Goal: Task Accomplishment & Management: Manage account settings

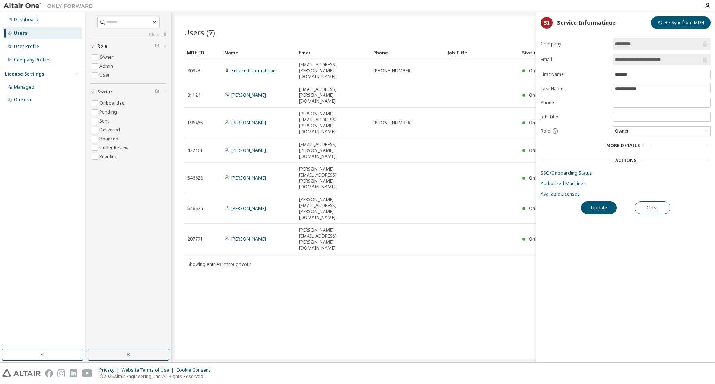
click at [359, 303] on div "Users (7) Import From CSV Export To CSV Add User Clear Load Save Save As Field …" at bounding box center [443, 187] width 536 height 343
drag, startPoint x: 405, startPoint y: 287, endPoint x: 403, endPoint y: 282, distance: 4.8
click at [405, 287] on div "Users (7) Import From CSV Export To CSV Add User Clear Load Save Save As Field …" at bounding box center [443, 187] width 536 height 343
click at [656, 211] on button "Close" at bounding box center [652, 207] width 36 height 13
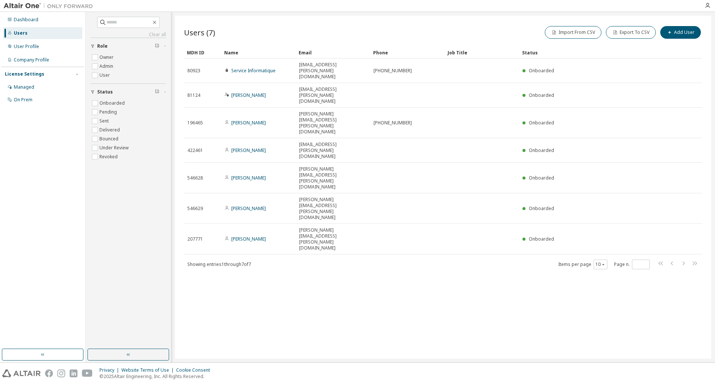
click at [411, 258] on div "Users (7) Import From CSV Export To CSV Add User Clear Load Save Save As Field …" at bounding box center [443, 187] width 536 height 343
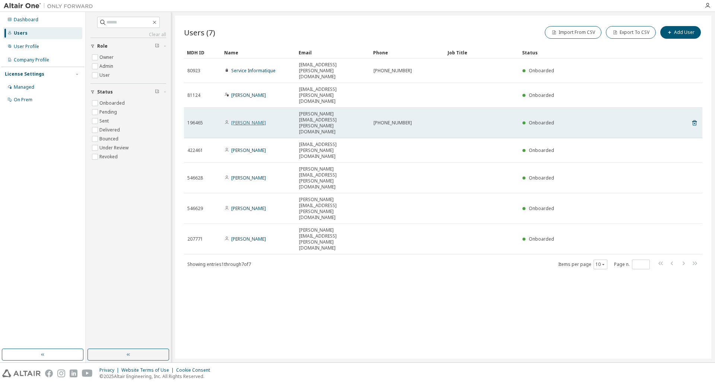
click at [248, 119] on link "[PERSON_NAME]" at bounding box center [248, 122] width 35 height 6
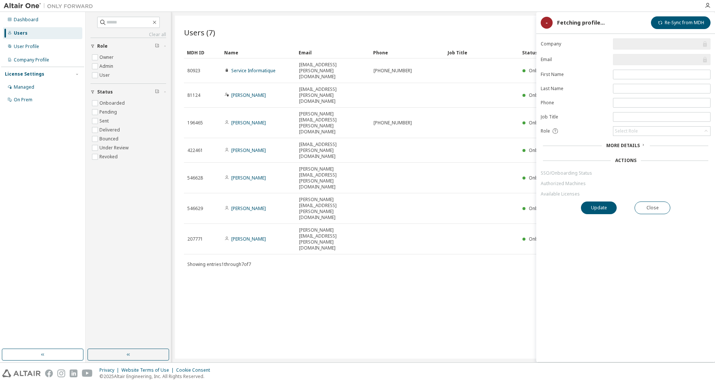
click at [250, 147] on link "[PERSON_NAME]" at bounding box center [248, 150] width 35 height 6
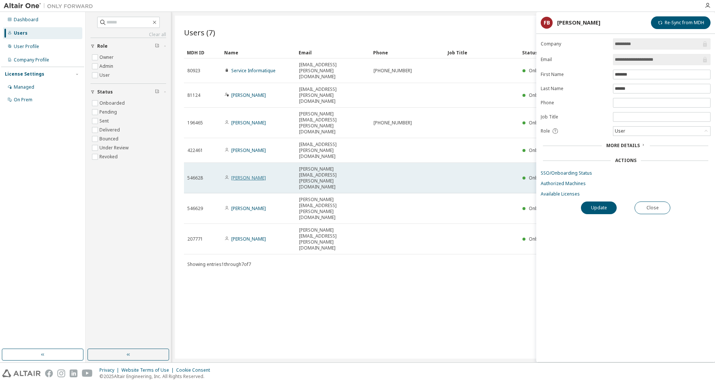
click at [244, 175] on link "[PERSON_NAME]" at bounding box center [248, 178] width 35 height 6
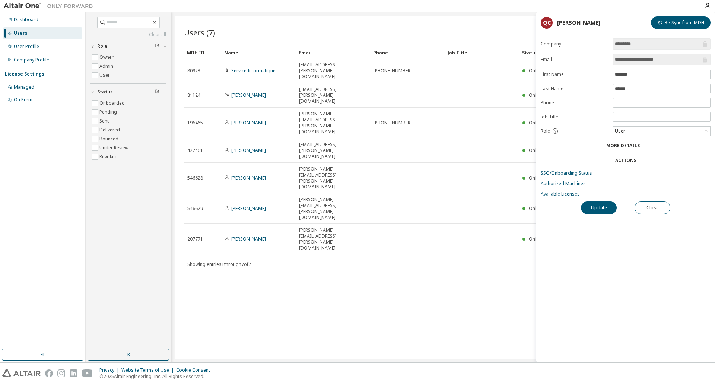
click at [244, 175] on link "[PERSON_NAME]" at bounding box center [248, 178] width 35 height 6
click at [29, 83] on div "Managed" at bounding box center [42, 87] width 79 height 12
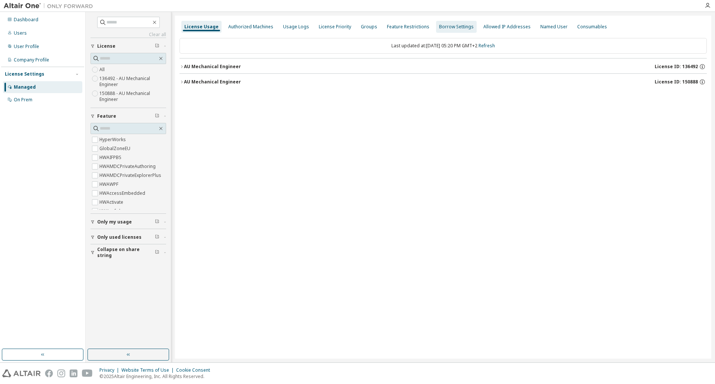
click at [444, 28] on div "Borrow Settings" at bounding box center [456, 27] width 35 height 6
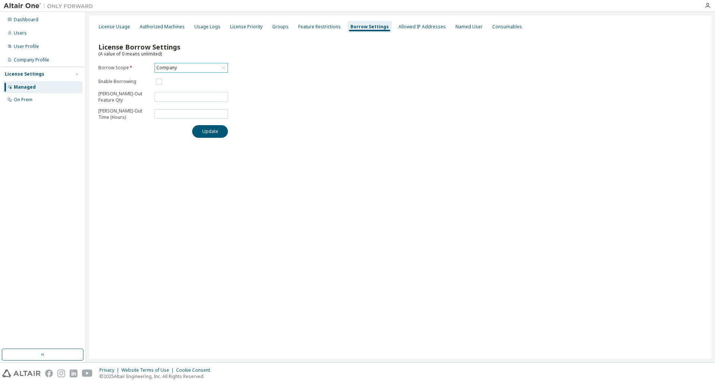
click at [168, 68] on div "Company" at bounding box center [166, 68] width 23 height 8
click at [181, 114] on li "150888 - AU Mechanical Engineer" at bounding box center [190, 117] width 71 height 16
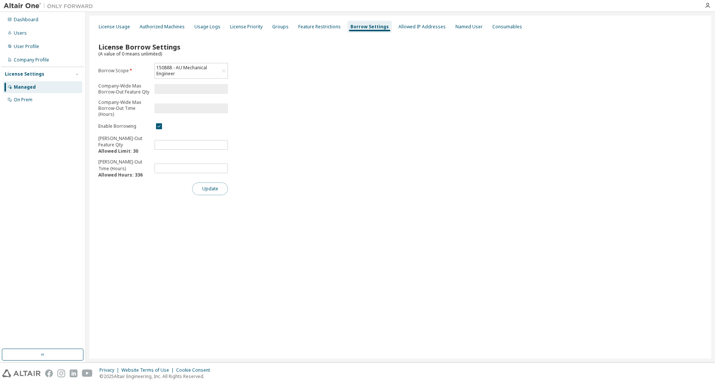
click at [212, 190] on button "Update" at bounding box center [210, 188] width 36 height 13
drag, startPoint x: 98, startPoint y: 174, endPoint x: 153, endPoint y: 175, distance: 55.1
click at [153, 175] on form "Borrow Scope * 150888 - AU Mechanical Engineer Company-Wide Max Borrow-Out Feat…" at bounding box center [163, 120] width 130 height 115
drag, startPoint x: 170, startPoint y: 168, endPoint x: 136, endPoint y: 169, distance: 33.9
click at [136, 169] on form "Borrow Scope * 150888 - AU Mechanical Engineer Company-Wide Max Borrow-Out Feat…" at bounding box center [163, 120] width 130 height 115
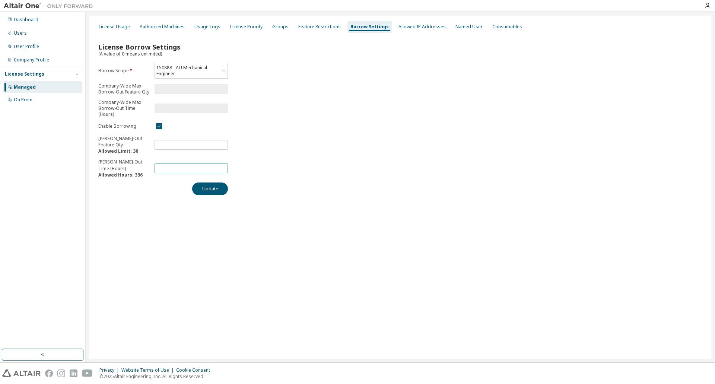
type input "***"
click at [212, 197] on div "License Borrow Settings (A value of 0 means unlimited) Borrow Scope * 150888 - …" at bounding box center [400, 116] width 613 height 166
click at [207, 189] on button "Update" at bounding box center [210, 188] width 36 height 13
click at [261, 170] on div "License Borrow Settings (A value of 0 means unlimited) Borrow Scope * 150888 - …" at bounding box center [400, 116] width 613 height 166
click at [197, 73] on div "150888 - AU Mechanical Engineer" at bounding box center [187, 71] width 64 height 14
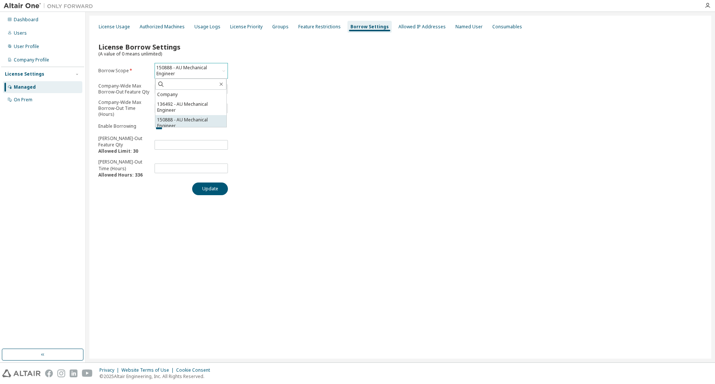
click at [182, 116] on li "150888 - AU Mechanical Engineer" at bounding box center [190, 123] width 71 height 16
drag, startPoint x: 120, startPoint y: 53, endPoint x: 163, endPoint y: 54, distance: 43.2
click at [163, 54] on div "License Borrow Settings (A value of 0 means unlimited)" at bounding box center [165, 50] width 134 height 13
drag, startPoint x: 99, startPoint y: 52, endPoint x: 160, endPoint y: 54, distance: 60.7
click at [160, 54] on span "(A value of 0 means unlimited)" at bounding box center [130, 54] width 64 height 6
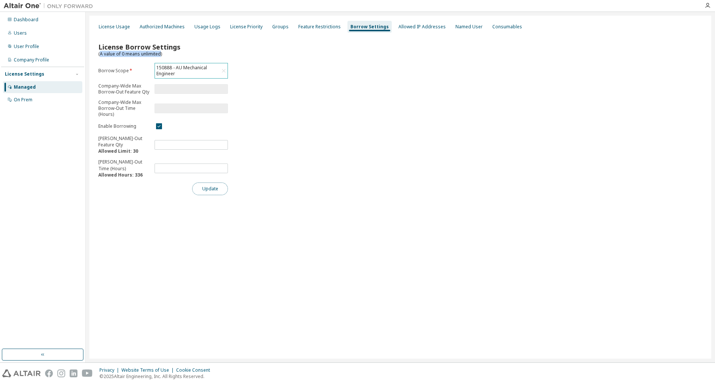
click at [211, 189] on button "Update" at bounding box center [210, 188] width 36 height 13
click at [459, 29] on div "Named User" at bounding box center [468, 27] width 27 height 6
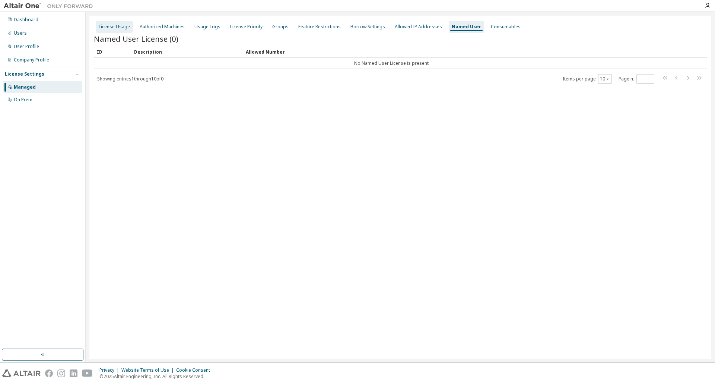
click at [112, 28] on div "License Usage" at bounding box center [114, 27] width 31 height 6
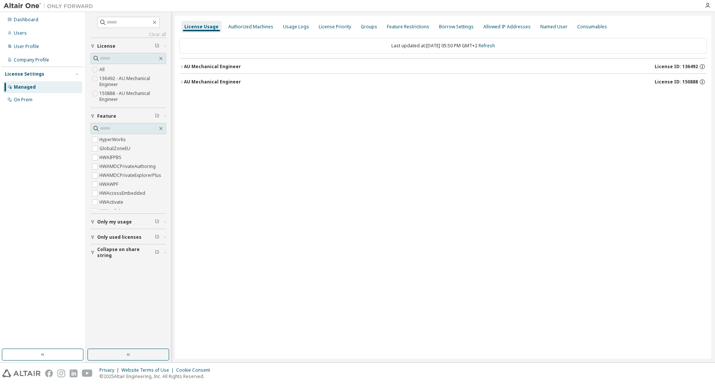
click at [197, 77] on button "AU Mechanical Engineer License ID: 150888" at bounding box center [442, 82] width 527 height 16
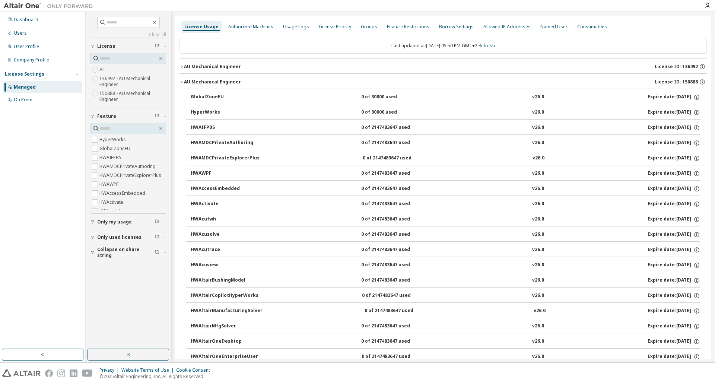
click at [201, 80] on div "AU Mechanical Engineer" at bounding box center [212, 82] width 57 height 6
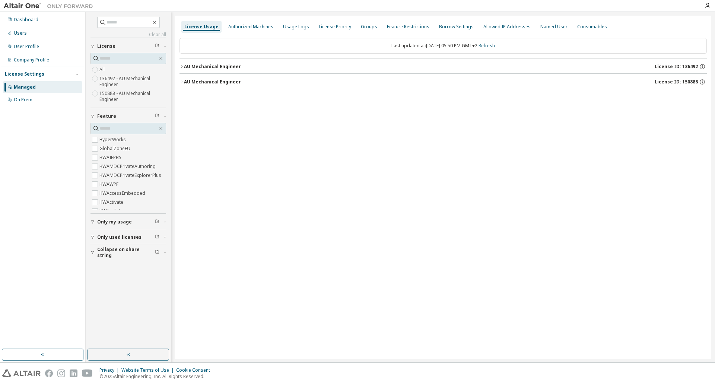
click at [201, 80] on div "AU Mechanical Engineer" at bounding box center [212, 82] width 57 height 6
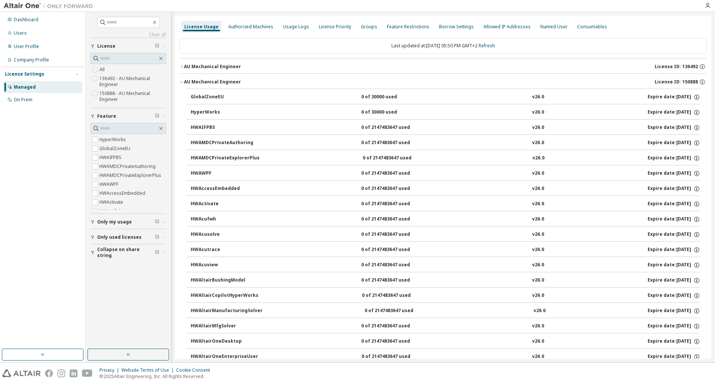
click at [201, 80] on div "AU Mechanical Engineer" at bounding box center [212, 82] width 57 height 6
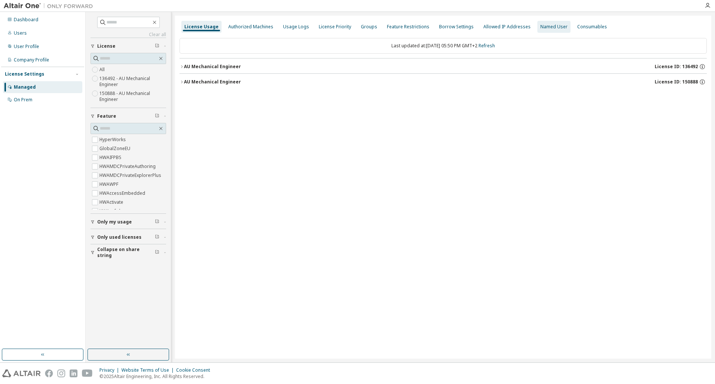
click at [545, 29] on div "Named User" at bounding box center [553, 27] width 27 height 6
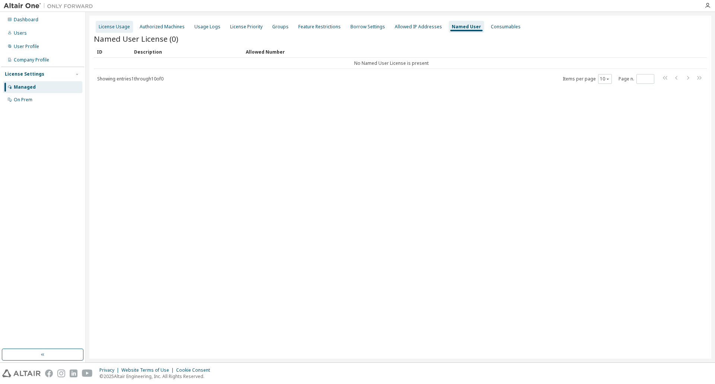
click at [109, 24] on div "License Usage" at bounding box center [114, 27] width 31 height 6
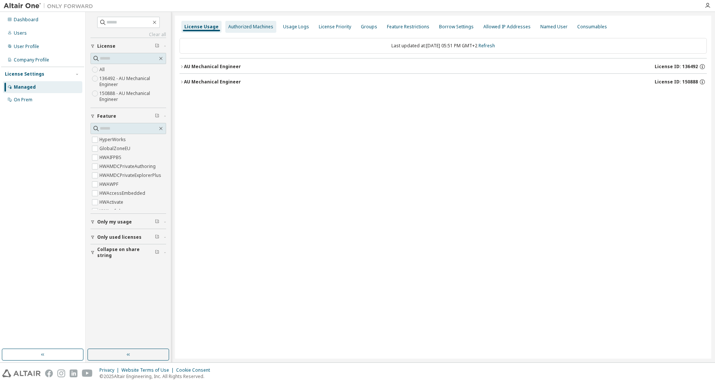
click at [251, 24] on div "Authorized Machines" at bounding box center [250, 27] width 45 height 6
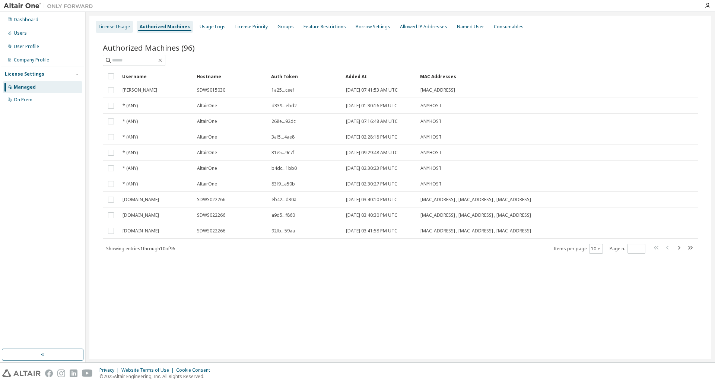
click at [117, 22] on div "License Usage" at bounding box center [114, 27] width 37 height 12
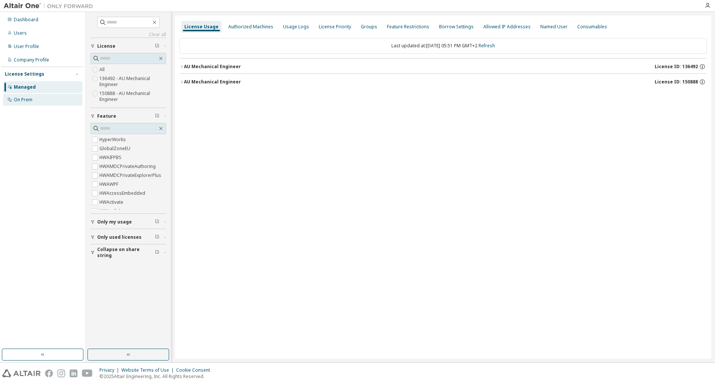
click at [25, 100] on div "On Prem" at bounding box center [23, 100] width 19 height 6
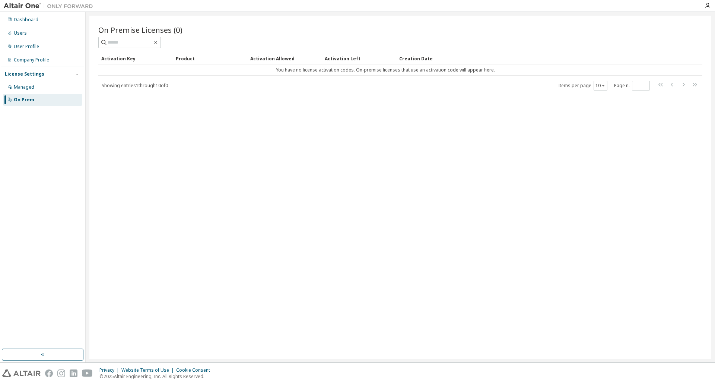
click at [265, 58] on div "Activation Allowed" at bounding box center [284, 58] width 68 height 12
click at [190, 58] on div "Product" at bounding box center [210, 58] width 68 height 12
click at [126, 58] on div "Activation Key" at bounding box center [135, 58] width 68 height 12
click at [331, 61] on div "Activation Left" at bounding box center [359, 58] width 68 height 12
click at [410, 56] on div "Creation Date" at bounding box center [534, 58] width 270 height 12
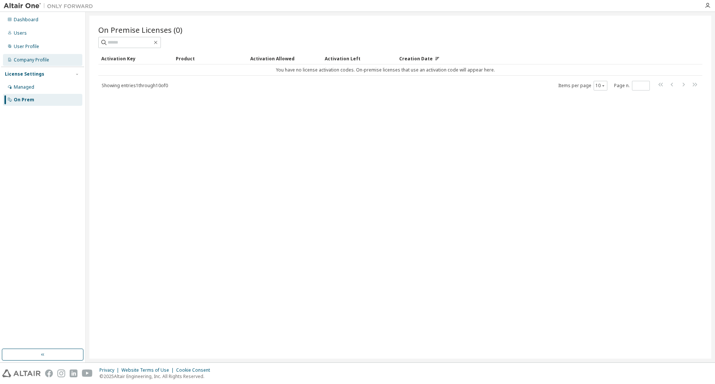
click at [20, 63] on div "Company Profile" at bounding box center [31, 60] width 35 height 6
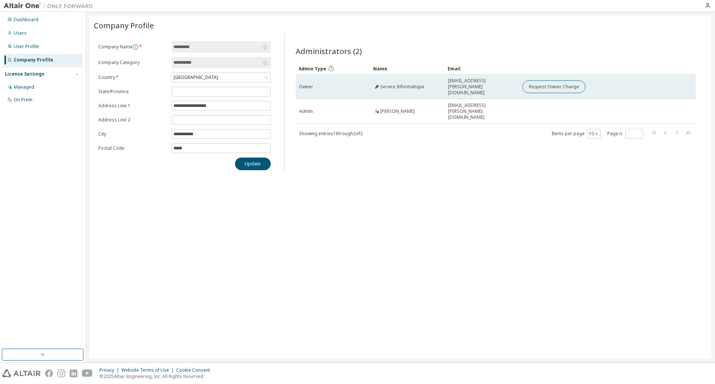
click at [408, 88] on td "Service Informatique" at bounding box center [407, 86] width 74 height 25
click at [539, 84] on button "Request Owner Change" at bounding box center [553, 86] width 63 height 13
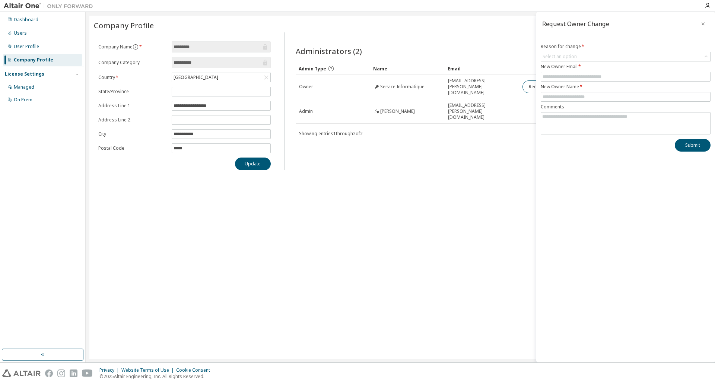
click at [501, 167] on div "Administrators (2) Clear Load Save Save As Field Operator Value Select filter S…" at bounding box center [496, 103] width 418 height 133
click at [639, 131] on textarea at bounding box center [625, 121] width 169 height 19
click at [704, 22] on icon "button" at bounding box center [702, 24] width 5 height 6
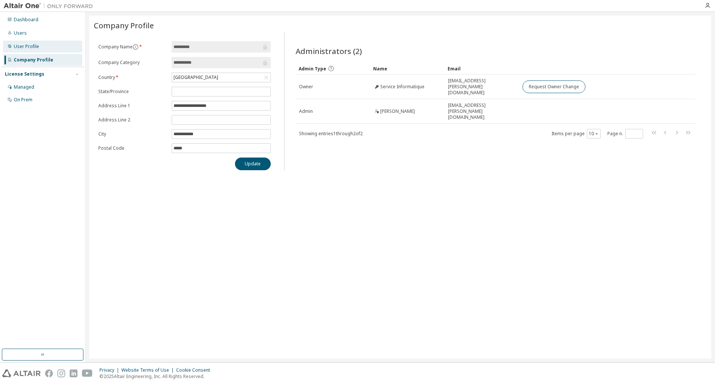
click at [29, 47] on div "User Profile" at bounding box center [26, 47] width 25 height 6
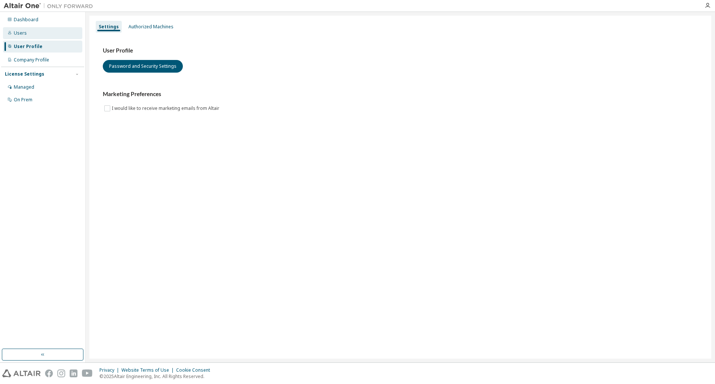
click at [29, 34] on div "Users" at bounding box center [42, 33] width 79 height 12
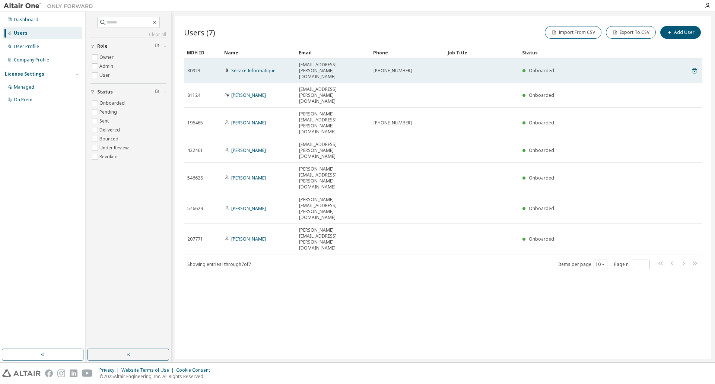
click at [325, 61] on td "[EMAIL_ADDRESS][PERSON_NAME][DOMAIN_NAME]" at bounding box center [333, 70] width 74 height 25
click at [313, 65] on span "[EMAIL_ADDRESS][PERSON_NAME][DOMAIN_NAME]" at bounding box center [333, 71] width 68 height 18
click at [256, 67] on link "Service Informatique" at bounding box center [253, 70] width 44 height 6
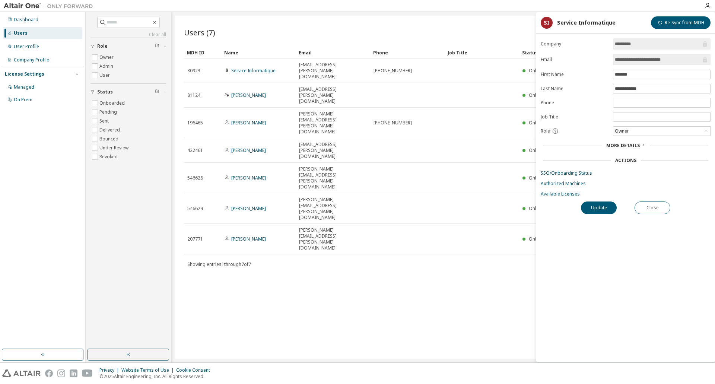
click at [587, 250] on div "**********" at bounding box center [625, 199] width 179 height 323
click at [657, 179] on form "**********" at bounding box center [625, 117] width 170 height 159
click at [621, 144] on span "More Details" at bounding box center [622, 145] width 33 height 6
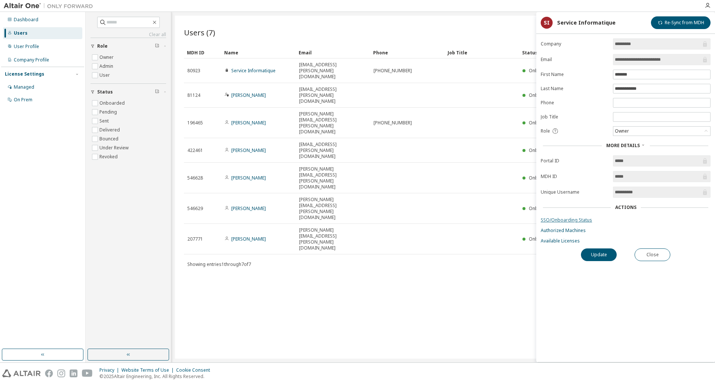
click at [574, 219] on link "SSO/Onboarding Status" at bounding box center [625, 220] width 170 height 6
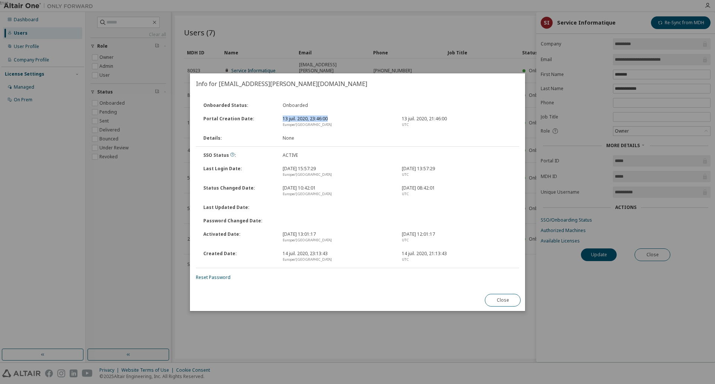
drag, startPoint x: 283, startPoint y: 119, endPoint x: 350, endPoint y: 119, distance: 66.6
click at [350, 119] on div "13 juil. 2020, 23:46:00 Europe/[GEOGRAPHIC_DATA]" at bounding box center [337, 122] width 119 height 12
drag, startPoint x: 283, startPoint y: 169, endPoint x: 334, endPoint y: 170, distance: 51.4
click at [334, 170] on div "[DATE] 15:57:29 Europe/[GEOGRAPHIC_DATA]" at bounding box center [337, 172] width 119 height 12
click at [493, 299] on button "Close" at bounding box center [503, 300] width 36 height 13
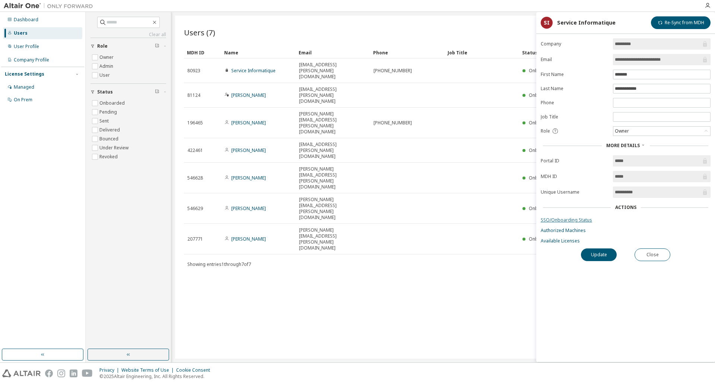
click at [568, 221] on link "SSO/Onboarding Status" at bounding box center [625, 220] width 170 height 6
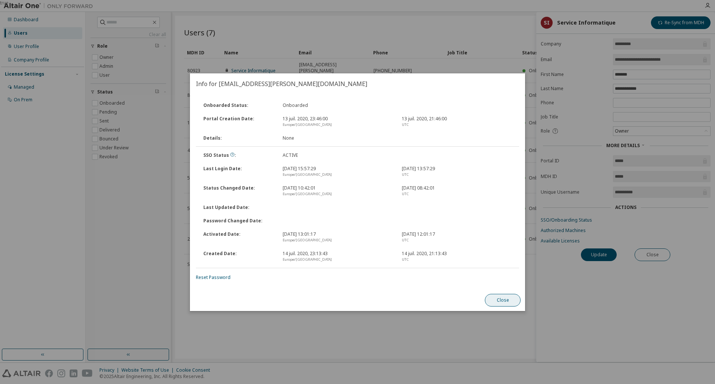
click at [502, 297] on button "Close" at bounding box center [503, 300] width 36 height 13
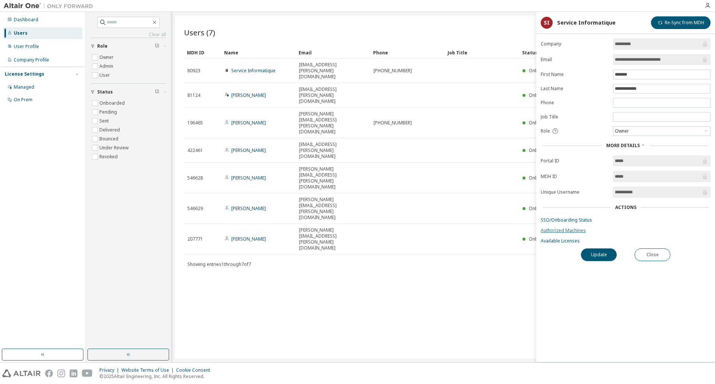
click at [563, 231] on link "Authorized Machines" at bounding box center [625, 230] width 170 height 6
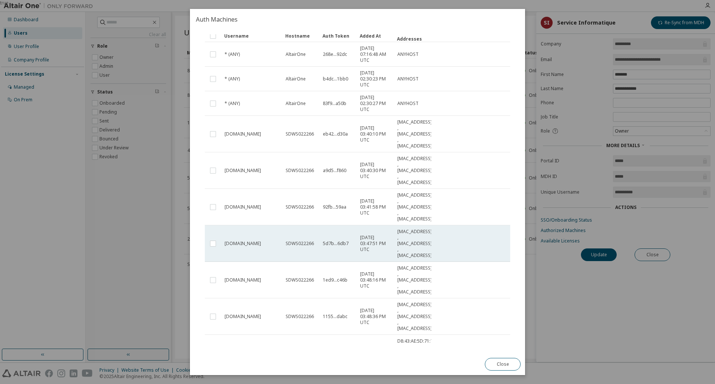
scroll to position [115, 0]
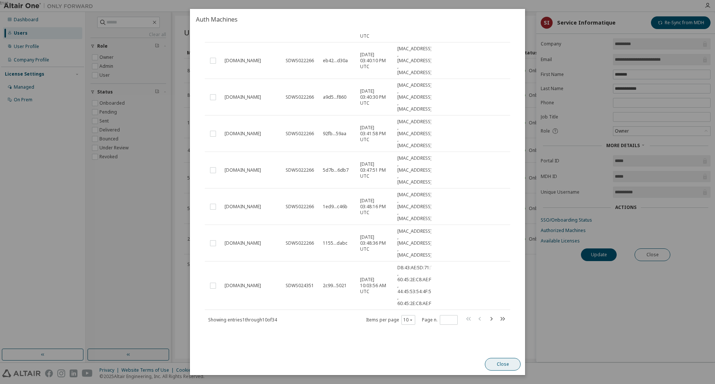
click at [497, 361] on button "Close" at bounding box center [503, 364] width 36 height 13
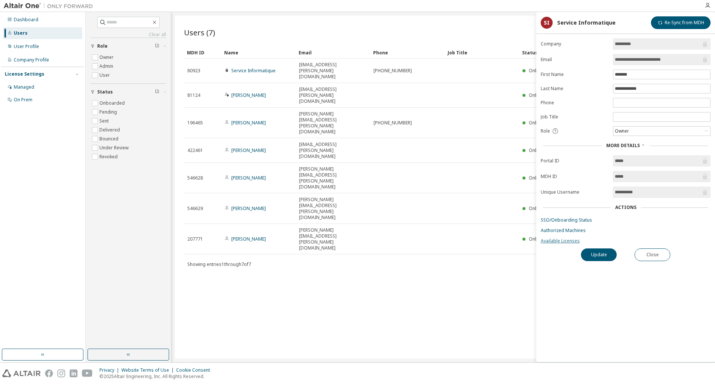
click at [561, 242] on link "Available Licenses" at bounding box center [625, 241] width 170 height 6
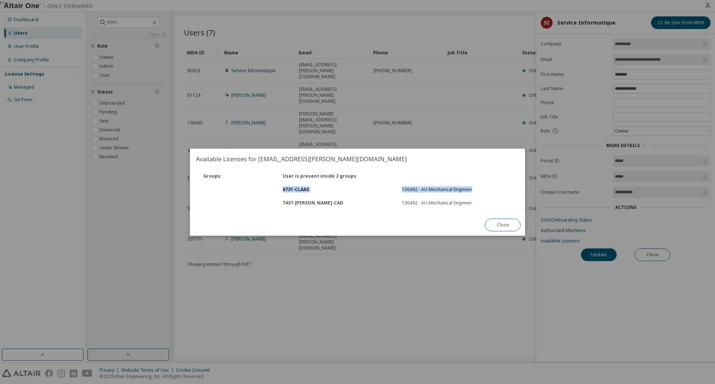
drag, startPoint x: 284, startPoint y: 188, endPoint x: 484, endPoint y: 186, distance: 200.6
click at [484, 186] on div "6731 - CLAAS 136492 - AU Mechanical Engineer" at bounding box center [357, 189] width 325 height 13
drag, startPoint x: 281, startPoint y: 202, endPoint x: 328, endPoint y: 203, distance: 47.3
click at [328, 203] on div "7437 - [PERSON_NAME]-CAD" at bounding box center [337, 203] width 119 height 6
drag, startPoint x: 403, startPoint y: 203, endPoint x: 483, endPoint y: 208, distance: 80.2
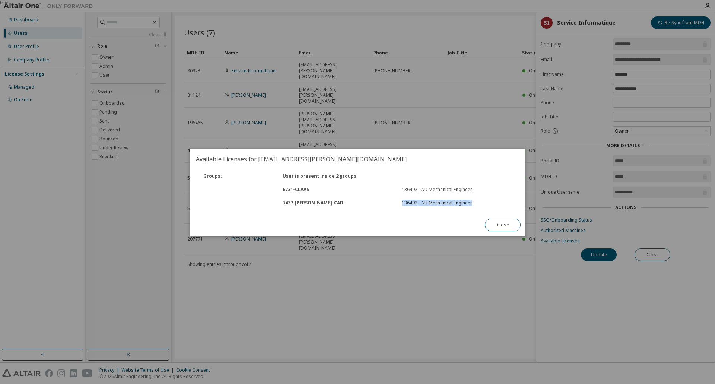
click at [483, 208] on div "7437 - [PERSON_NAME]-CAD 136492 - AU Mechanical Engineer" at bounding box center [357, 202] width 325 height 13
click at [498, 223] on button "Close" at bounding box center [503, 224] width 36 height 13
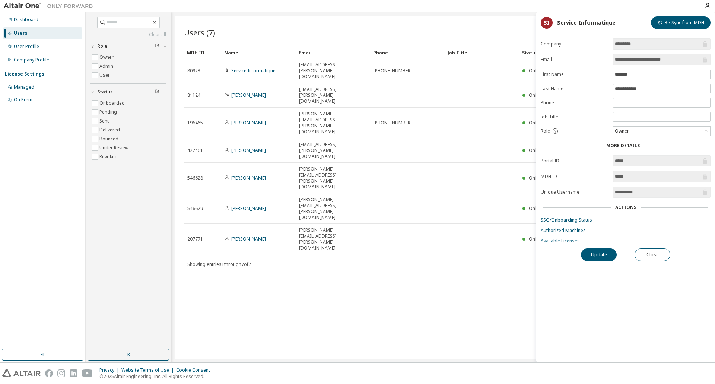
click at [562, 242] on link "Available Licenses" at bounding box center [625, 241] width 170 height 6
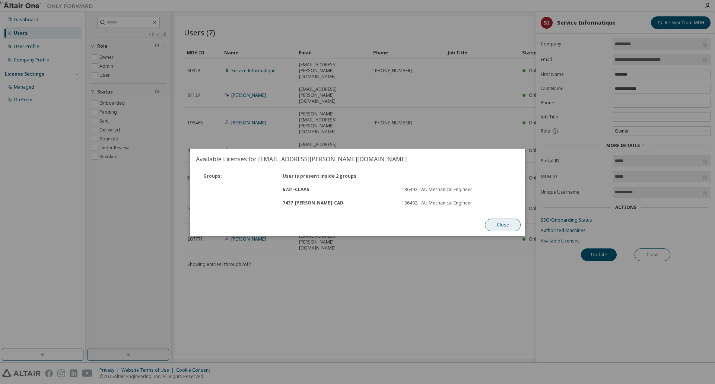
click at [500, 227] on button "Close" at bounding box center [503, 224] width 36 height 13
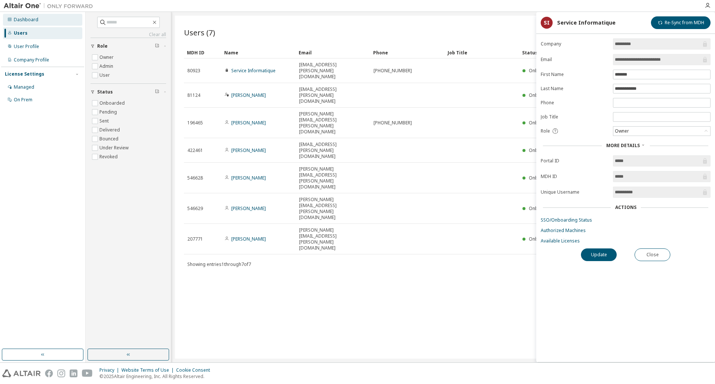
click at [36, 17] on div "Dashboard" at bounding box center [26, 20] width 25 height 6
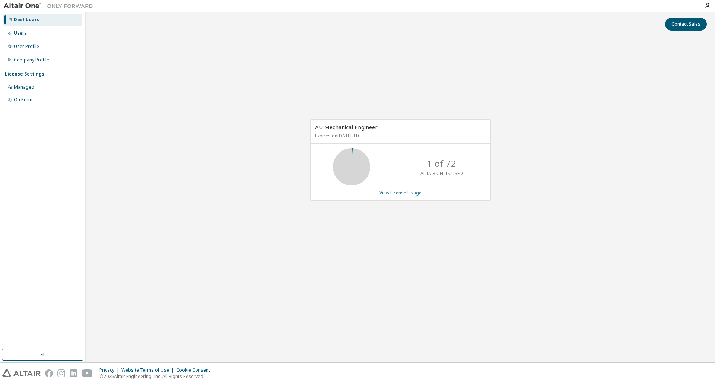
click at [403, 194] on link "View License Usage" at bounding box center [400, 192] width 42 height 6
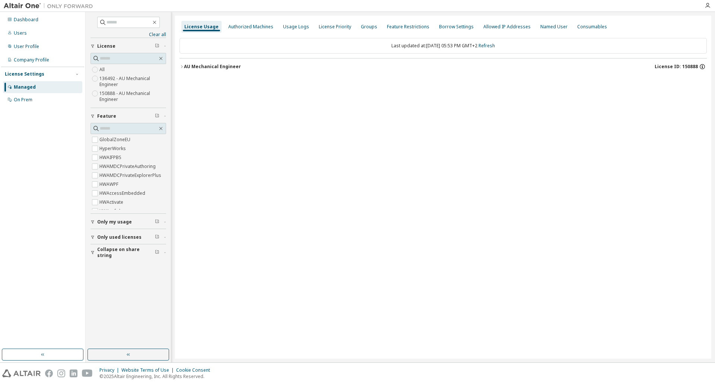
click at [703, 66] on icon "button" at bounding box center [702, 66] width 7 height 7
click at [48, 296] on div "Dashboard Users User Profile Company Profile License Settings Managed On Prem" at bounding box center [42, 180] width 83 height 335
click at [89, 93] on div "Clear all Collapse on share string Only used licenses Only my usage Feature Glo…" at bounding box center [128, 180] width 83 height 335
click at [33, 82] on div "Managed" at bounding box center [42, 87] width 79 height 12
click at [32, 47] on div "User Profile" at bounding box center [26, 47] width 25 height 6
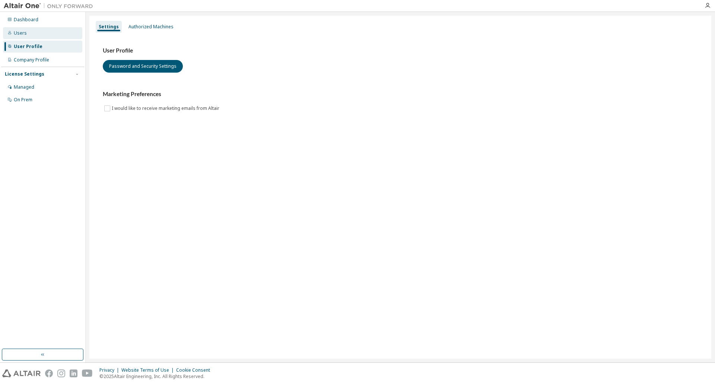
click at [26, 33] on div "Users" at bounding box center [42, 33] width 79 height 12
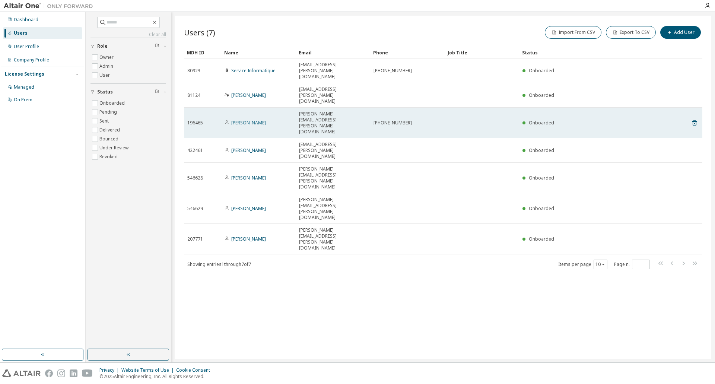
click at [238, 119] on link "[PERSON_NAME]" at bounding box center [248, 122] width 35 height 6
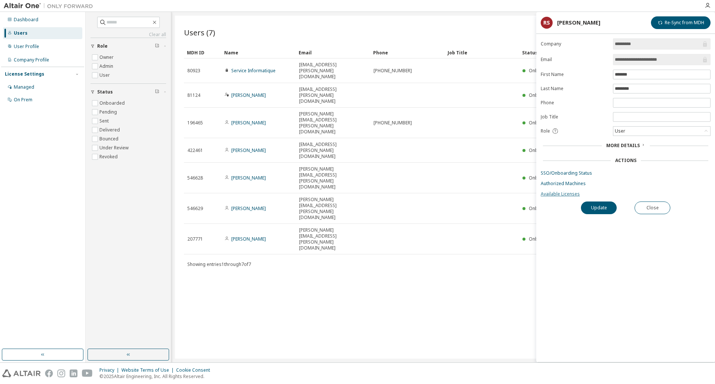
click at [560, 192] on link "Available Licenses" at bounding box center [625, 194] width 170 height 6
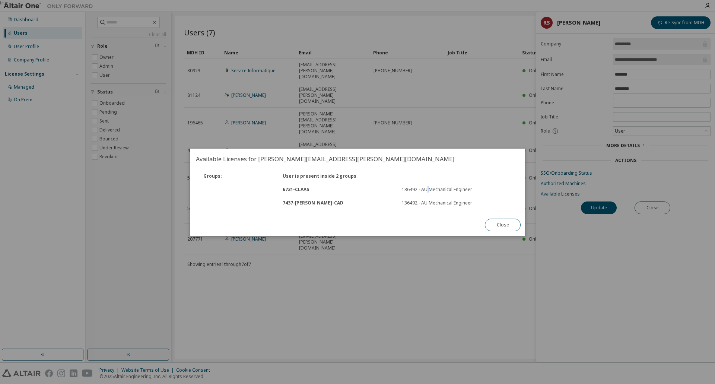
click at [427, 197] on div "Groups : User is present inside 2 groups 6731 - CLAAS 136492 - AU Mechanical En…" at bounding box center [357, 189] width 332 height 40
click at [501, 224] on button "Close" at bounding box center [503, 224] width 36 height 13
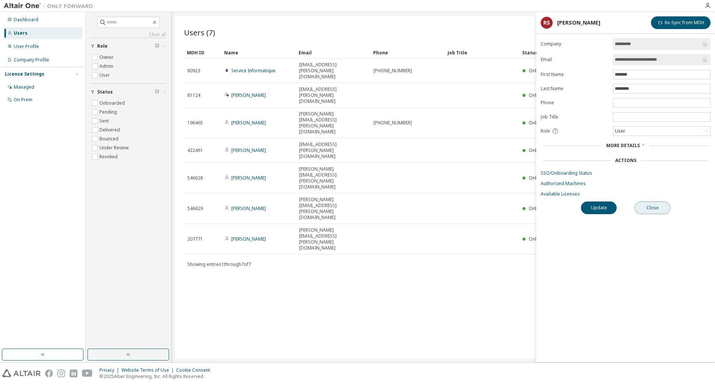
click at [648, 205] on button "Close" at bounding box center [652, 207] width 36 height 13
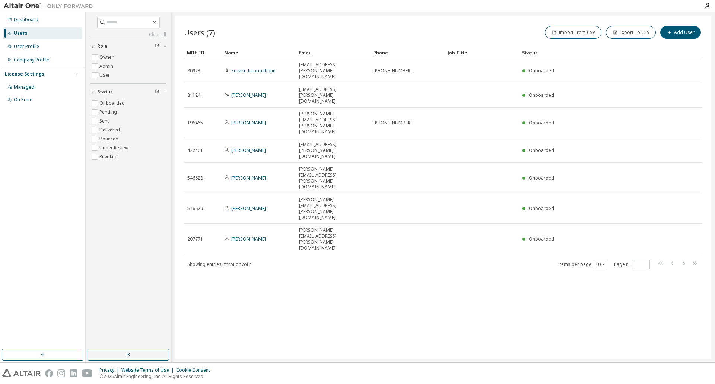
click at [448, 229] on div "Users (7) Import From CSV Export To CSV Add User Clear Load Save Save As Field …" at bounding box center [443, 187] width 536 height 343
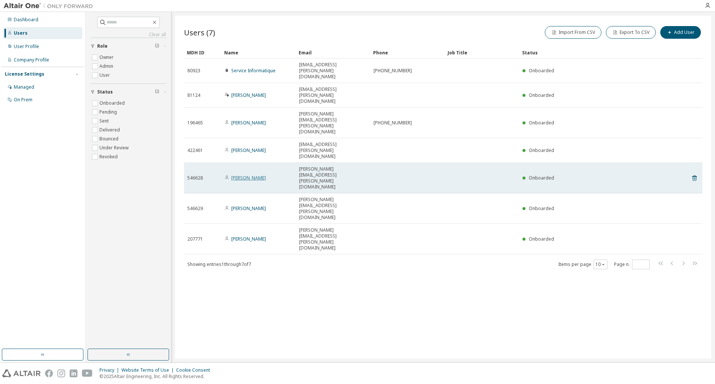
click at [248, 175] on link "[PERSON_NAME]" at bounding box center [248, 178] width 35 height 6
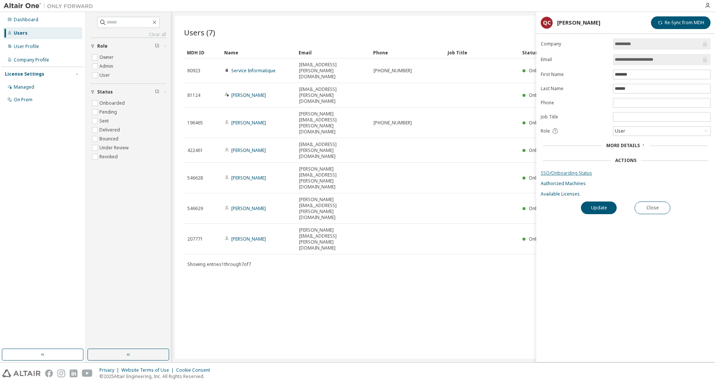
click at [556, 173] on link "SSO/Onboarding Status" at bounding box center [625, 173] width 170 height 6
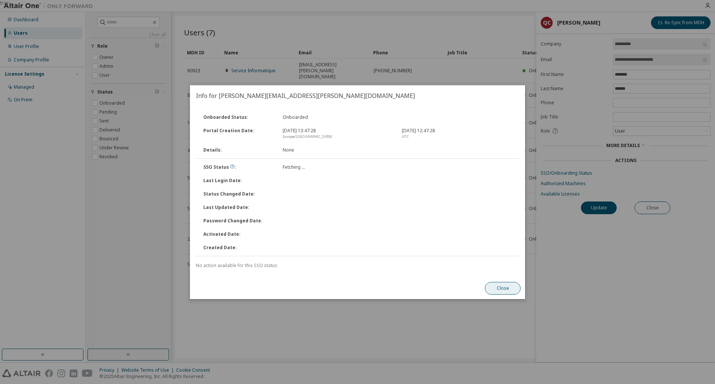
click at [503, 287] on button "Close" at bounding box center [503, 288] width 36 height 13
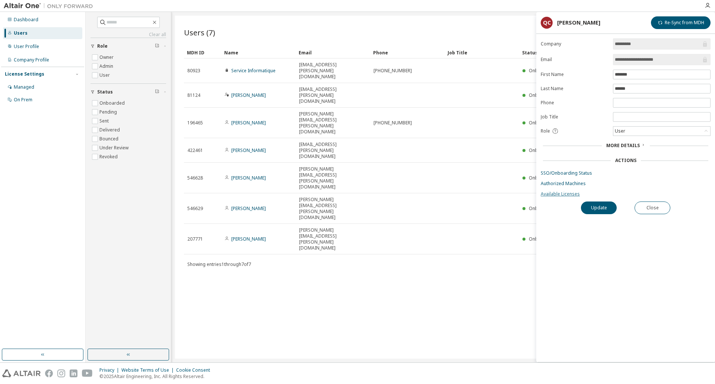
click at [572, 191] on link "Available Licenses" at bounding box center [625, 194] width 170 height 6
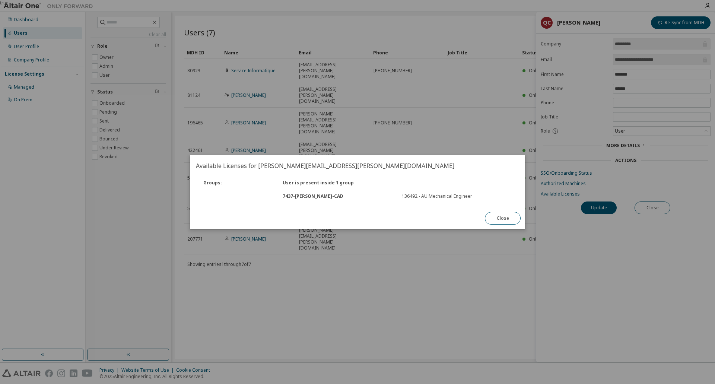
click at [304, 192] on div "7437 - [PERSON_NAME]-CAD 136492 - AU Mechanical Engineer" at bounding box center [357, 195] width 325 height 13
click at [302, 192] on div "7437 - [PERSON_NAME]-CAD 136492 - AU Mechanical Engineer" at bounding box center [357, 195] width 325 height 13
click at [312, 198] on div "7437 - [PERSON_NAME]-CAD" at bounding box center [337, 196] width 119 height 6
click at [508, 219] on button "Close" at bounding box center [503, 218] width 36 height 13
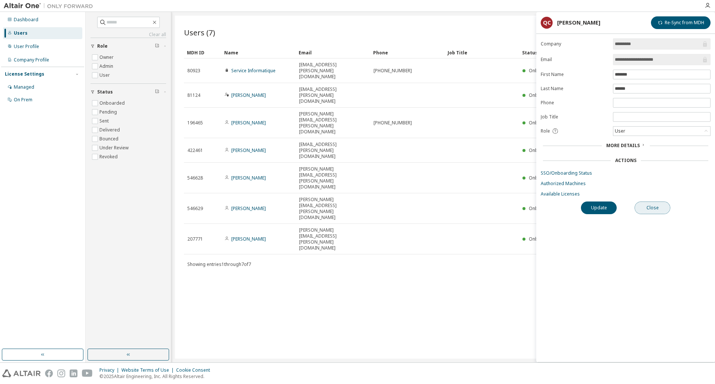
click at [655, 208] on button "Close" at bounding box center [652, 207] width 36 height 13
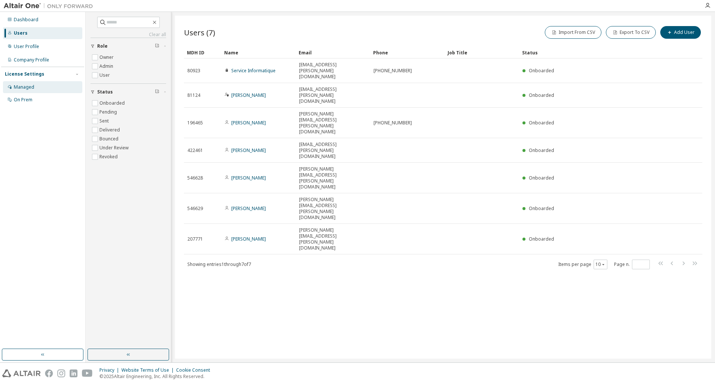
click at [28, 86] on div "Managed" at bounding box center [24, 87] width 20 height 6
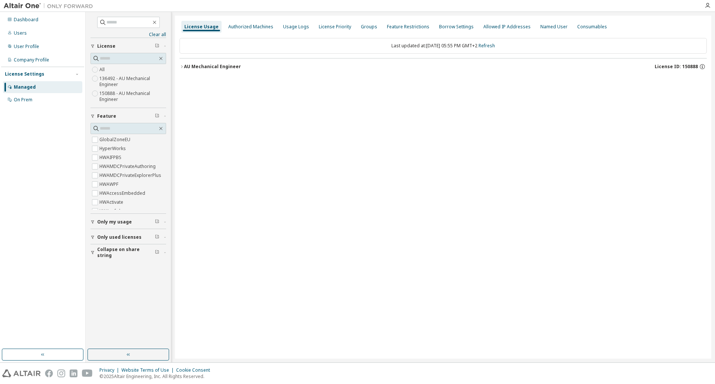
click at [181, 67] on icon "button" at bounding box center [181, 66] width 4 height 4
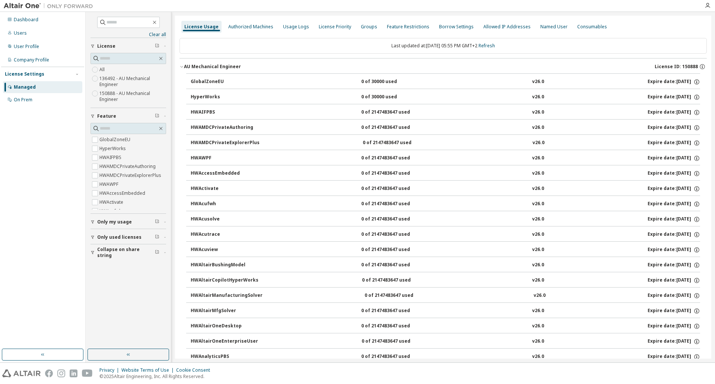
click at [182, 66] on icon "button" at bounding box center [181, 66] width 4 height 4
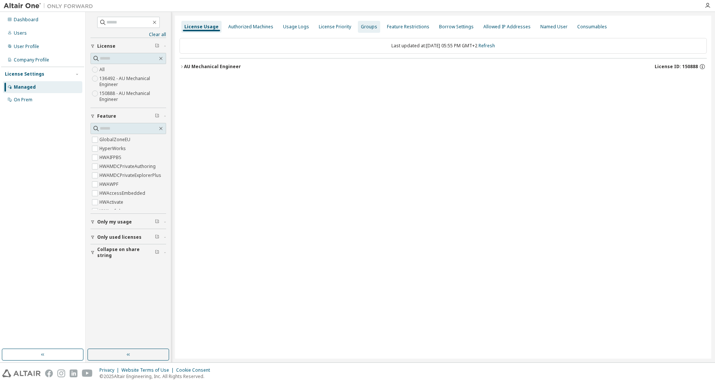
click at [361, 26] on div "Groups" at bounding box center [369, 27] width 16 height 6
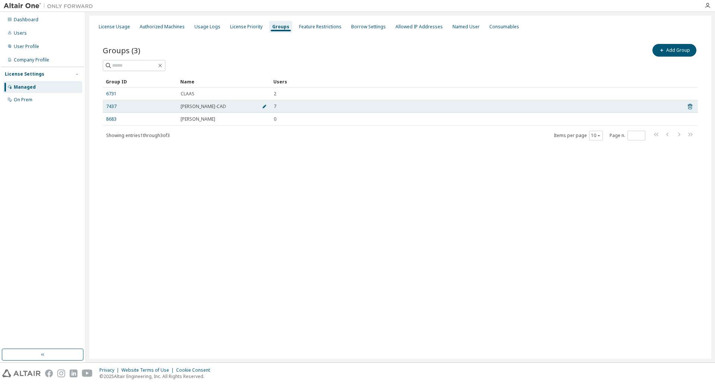
click at [262, 105] on icon "button" at bounding box center [264, 106] width 4 height 4
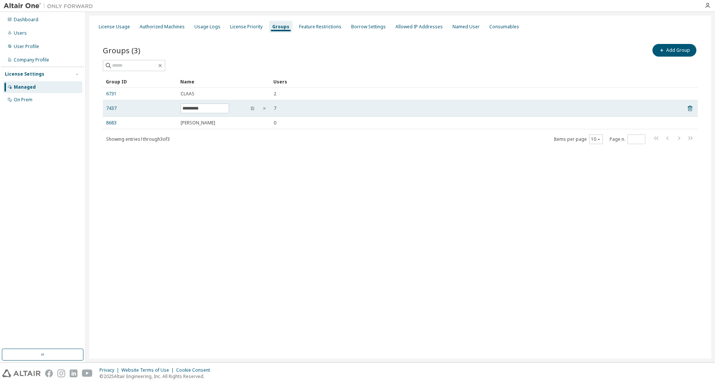
click at [276, 108] on span "7" at bounding box center [275, 108] width 3 height 6
click at [120, 111] on div "7437" at bounding box center [140, 108] width 68 height 6
click at [114, 108] on link "7437" at bounding box center [111, 108] width 10 height 6
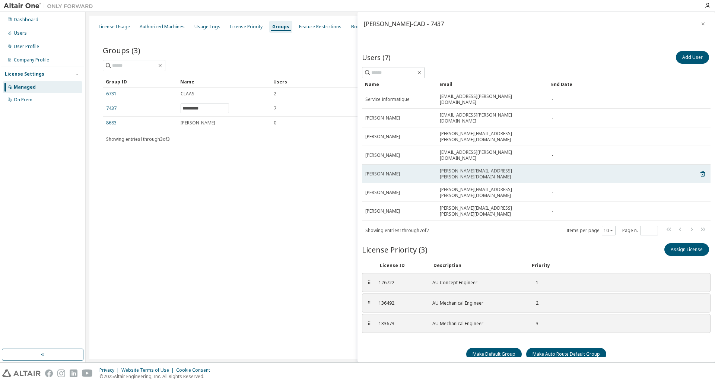
click at [474, 168] on span "[PERSON_NAME][EMAIL_ADDRESS][PERSON_NAME][DOMAIN_NAME]" at bounding box center [492, 174] width 105 height 12
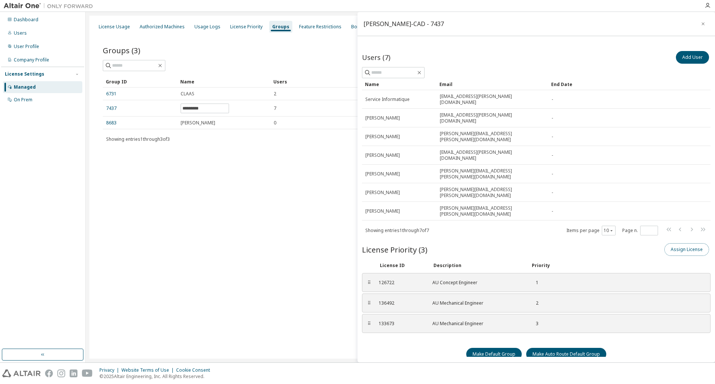
click at [688, 243] on button "Assign License" at bounding box center [686, 249] width 45 height 13
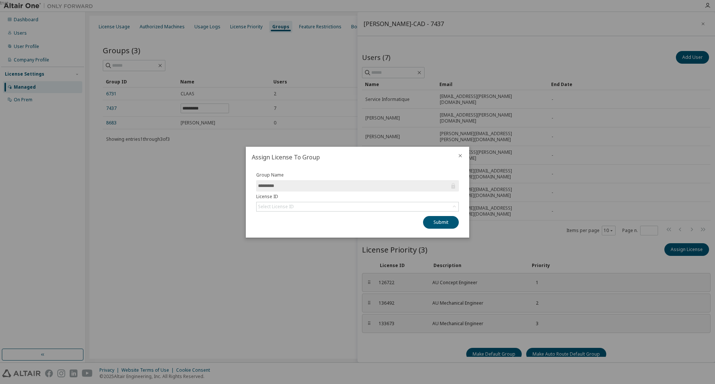
click at [318, 188] on input "*********" at bounding box center [353, 185] width 191 height 7
click at [312, 203] on div "Select License ID" at bounding box center [357, 206] width 202 height 9
click at [306, 227] on li "150888 - AU Mechanical Engineer" at bounding box center [357, 228] width 200 height 10
click at [443, 222] on button "Submit" at bounding box center [441, 222] width 36 height 13
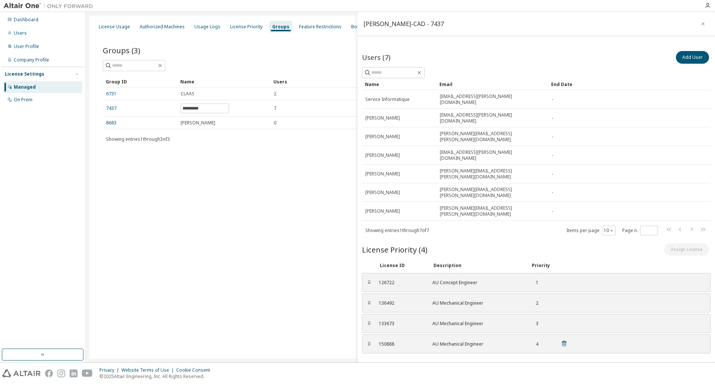
click at [406, 341] on div "150888" at bounding box center [401, 344] width 45 height 6
click at [655, 368] on div "Make Default Group Make Auto Route Default Group" at bounding box center [536, 374] width 348 height 13
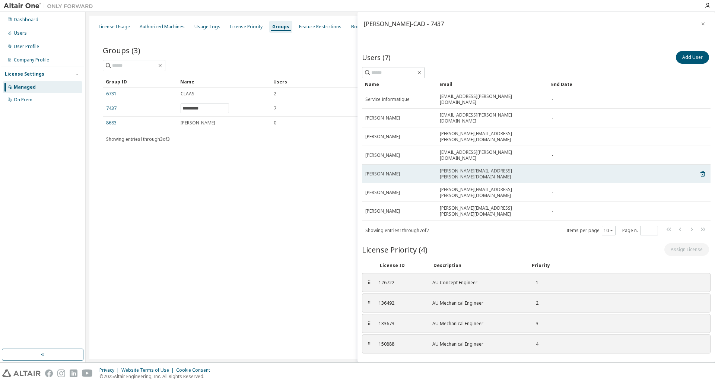
click at [392, 171] on span "[PERSON_NAME]" at bounding box center [382, 174] width 35 height 6
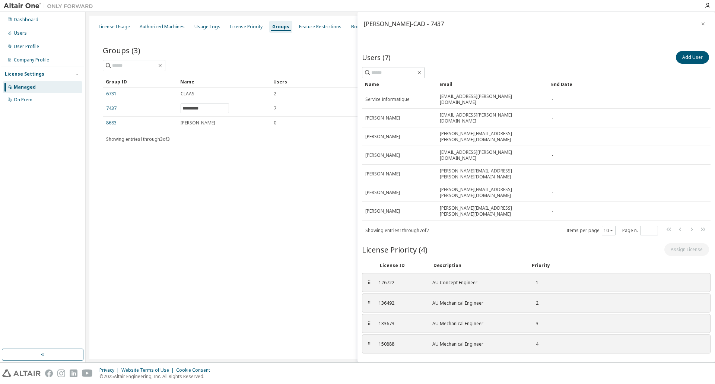
click at [290, 162] on div "Groups (3) Add Group Clear Load Save Save As Field Operator Value Select filter…" at bounding box center [400, 98] width 613 height 130
click at [701, 20] on button "button" at bounding box center [703, 24] width 12 height 12
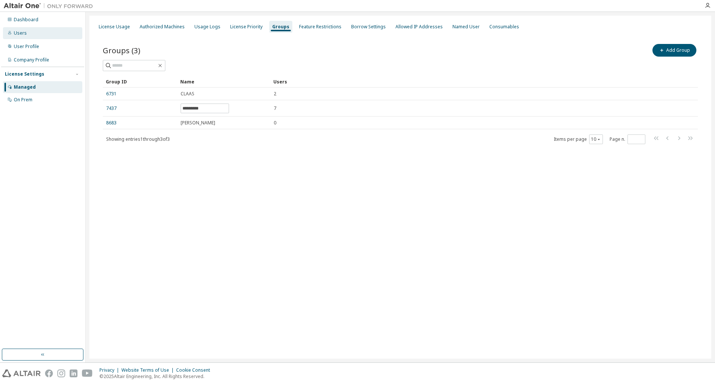
click at [22, 34] on div "Users" at bounding box center [20, 33] width 13 height 6
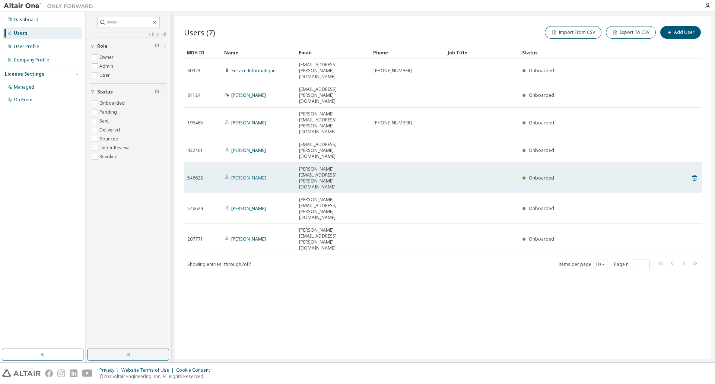
click at [250, 175] on link "[PERSON_NAME]" at bounding box center [248, 178] width 35 height 6
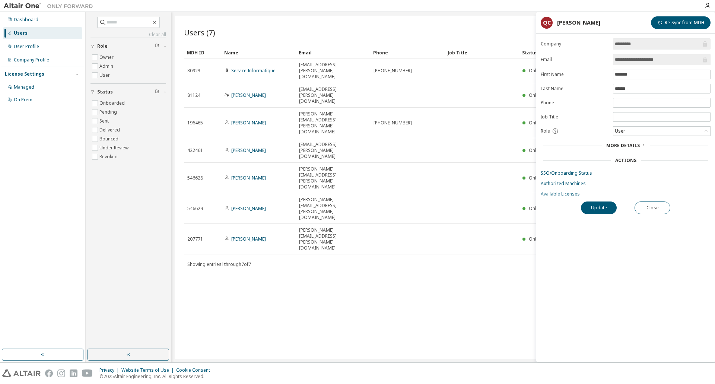
click at [561, 191] on link "Available Licenses" at bounding box center [625, 194] width 170 height 6
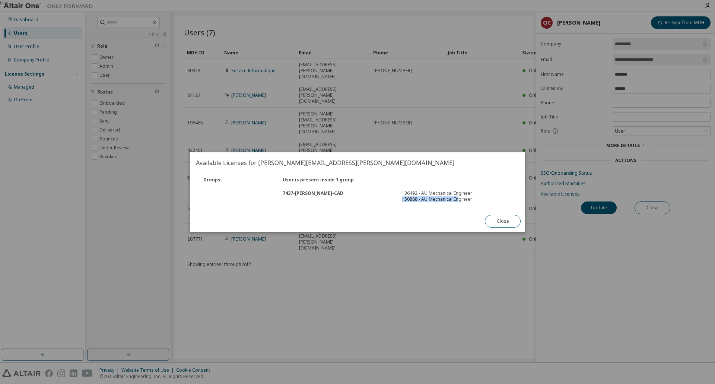
drag, startPoint x: 402, startPoint y: 199, endPoint x: 458, endPoint y: 198, distance: 55.5
click at [458, 198] on div "150888 - AU Mechanical Engineer" at bounding box center [457, 199] width 110 height 6
click at [506, 224] on button "Close" at bounding box center [503, 221] width 36 height 13
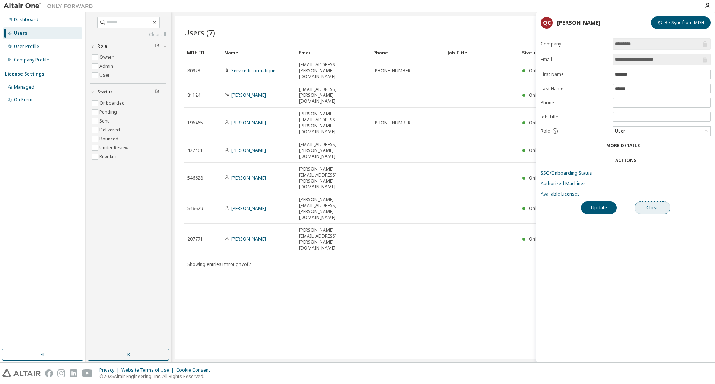
click at [648, 207] on button "Close" at bounding box center [652, 207] width 36 height 13
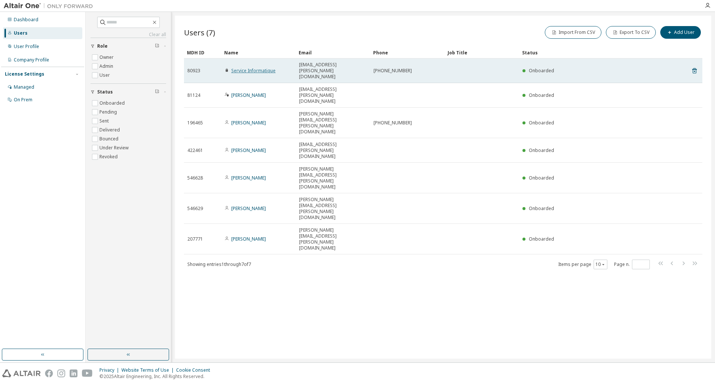
click at [258, 67] on link "Service Informatique" at bounding box center [253, 70] width 44 height 6
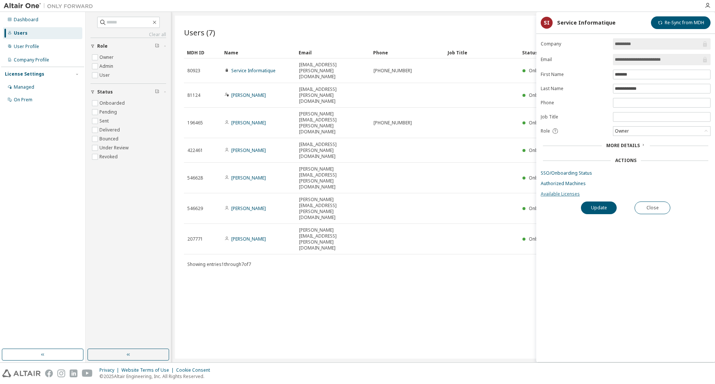
click at [567, 192] on link "Available Licenses" at bounding box center [625, 194] width 170 height 6
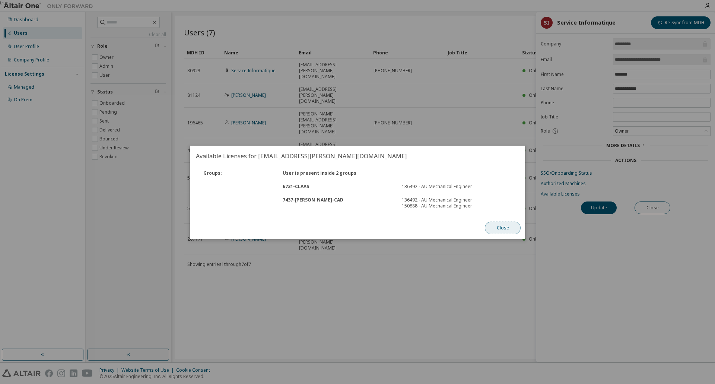
click at [503, 225] on button "Close" at bounding box center [503, 227] width 36 height 13
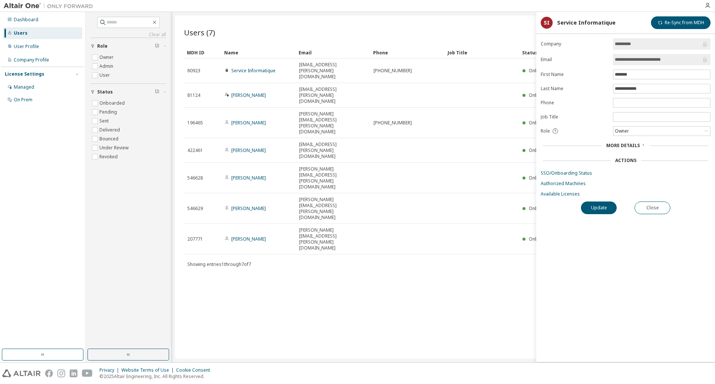
click at [421, 255] on div "Users (7) Import From CSV Export To CSV Add User Clear Load Save Save As Field …" at bounding box center [443, 187] width 536 height 343
click at [583, 183] on link "Authorized Machines" at bounding box center [625, 184] width 170 height 6
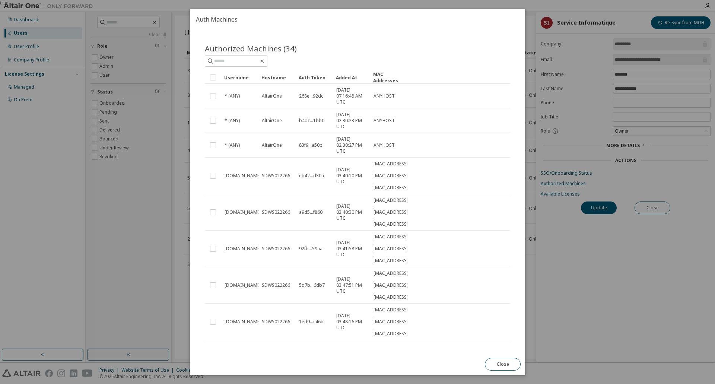
click at [654, 207] on div "true" at bounding box center [357, 192] width 715 height 384
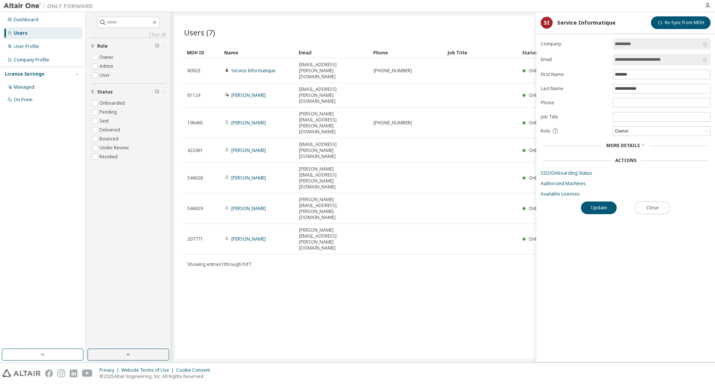
click at [654, 207] on button "Close" at bounding box center [652, 207] width 36 height 13
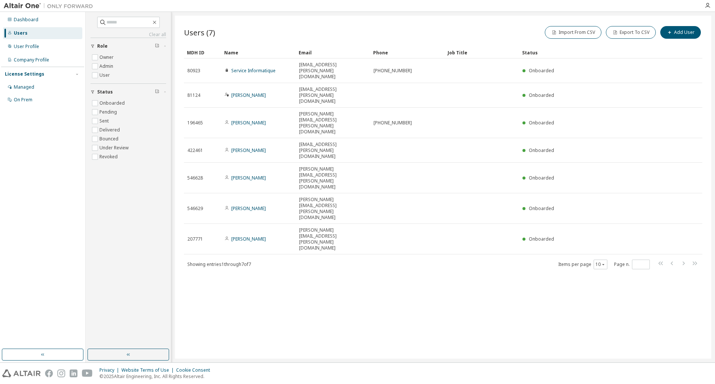
click at [27, 35] on div "Users" at bounding box center [42, 33] width 79 height 12
click at [43, 54] on div "Dashboard Users User Profile Company Profile License Settings Managed On Prem" at bounding box center [42, 59] width 83 height 93
click at [31, 45] on div "User Profile" at bounding box center [26, 47] width 25 height 6
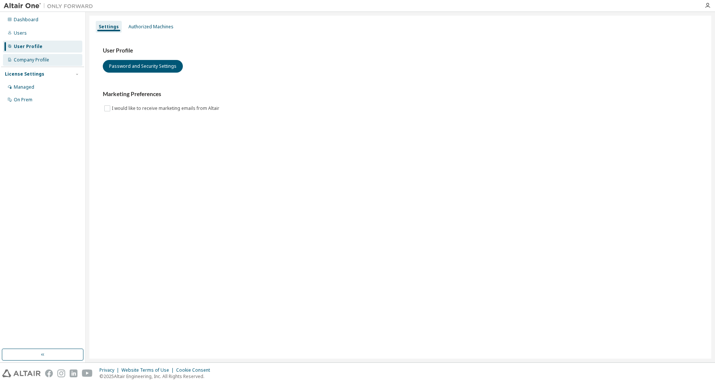
click at [31, 57] on div "Company Profile" at bounding box center [31, 60] width 35 height 6
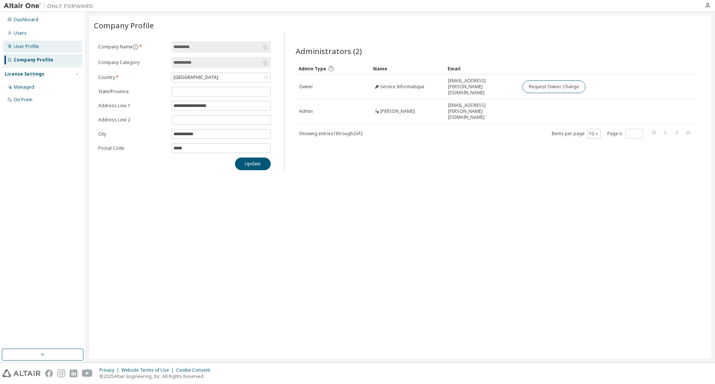
click at [31, 45] on div "User Profile" at bounding box center [26, 47] width 25 height 6
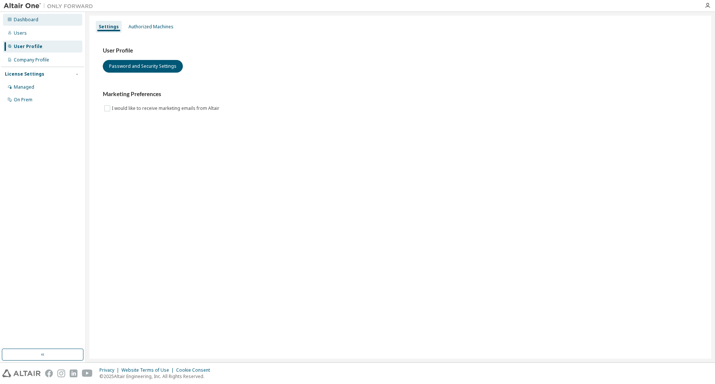
click at [26, 23] on div "Dashboard" at bounding box center [42, 20] width 79 height 12
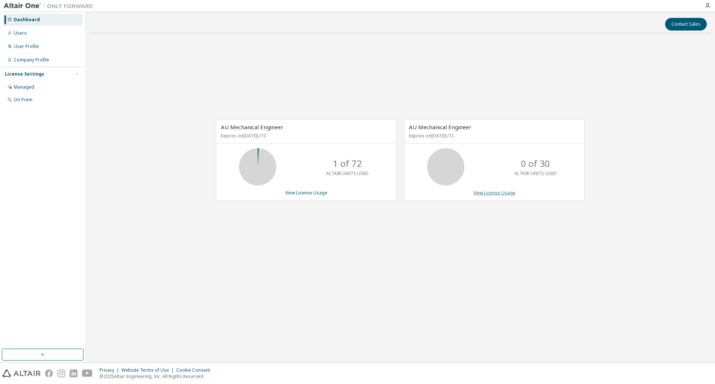
click at [492, 191] on link "View License Usage" at bounding box center [494, 192] width 42 height 6
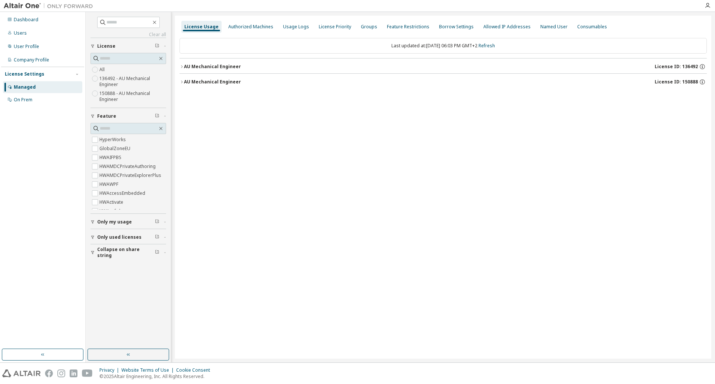
click at [183, 81] on icon "button" at bounding box center [181, 82] width 4 height 4
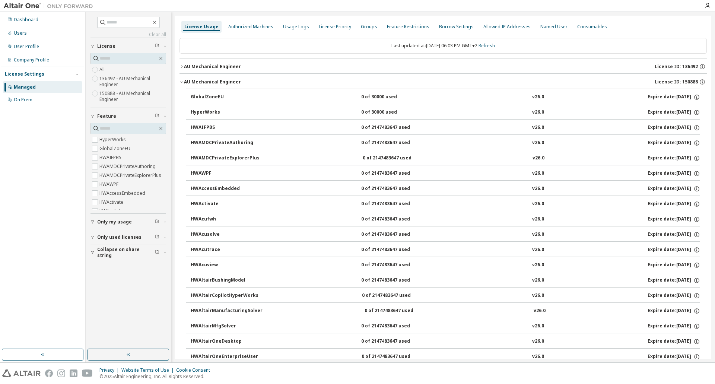
click at [185, 82] on div "AU Mechanical Engineer" at bounding box center [212, 82] width 57 height 6
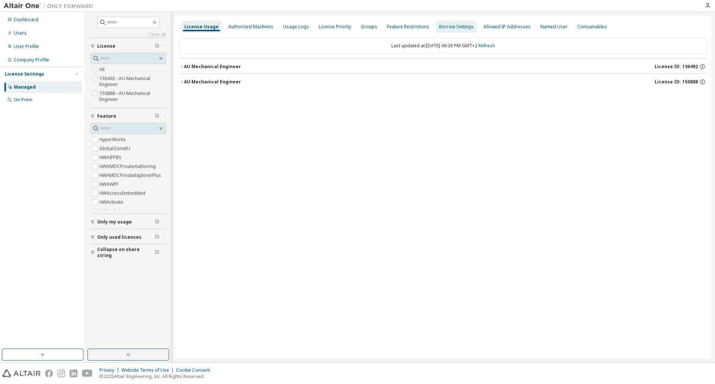
click at [451, 25] on div "Borrow Settings" at bounding box center [456, 27] width 35 height 6
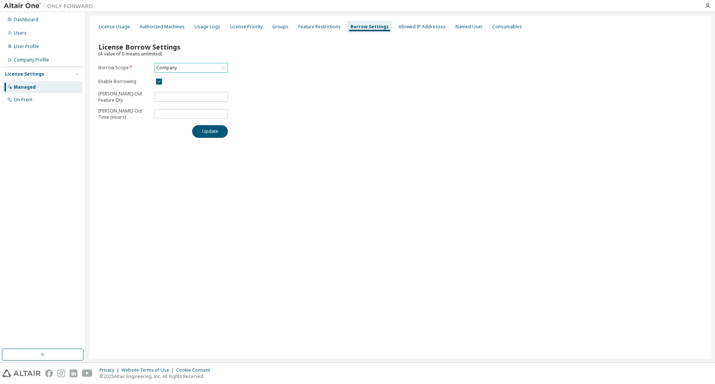
click at [173, 68] on div "Company" at bounding box center [166, 68] width 23 height 8
click at [173, 115] on li "150888 - AU Mechanical Engineer" at bounding box center [190, 117] width 71 height 16
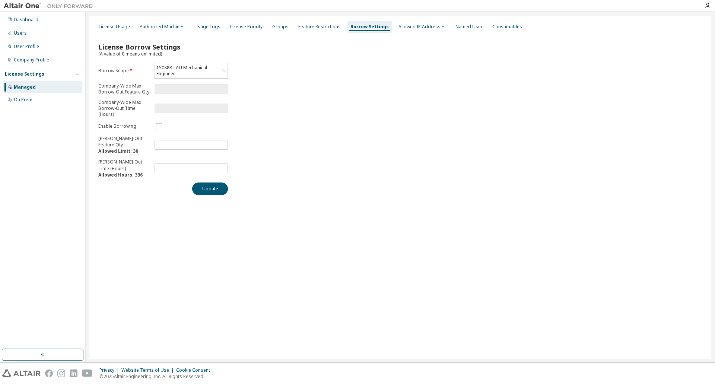
type input "***"
click at [212, 188] on button "Update" at bounding box center [210, 188] width 36 height 13
